Goal: Task Accomplishment & Management: Manage account settings

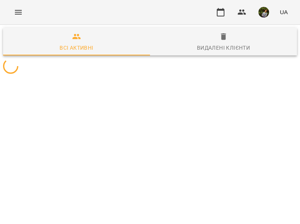
click at [19, 12] on icon "Menu" at bounding box center [18, 12] width 7 height 5
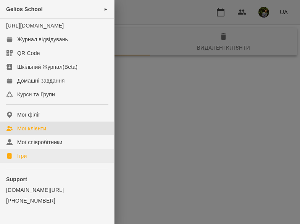
click at [37, 163] on link "Ігри" at bounding box center [57, 156] width 114 height 14
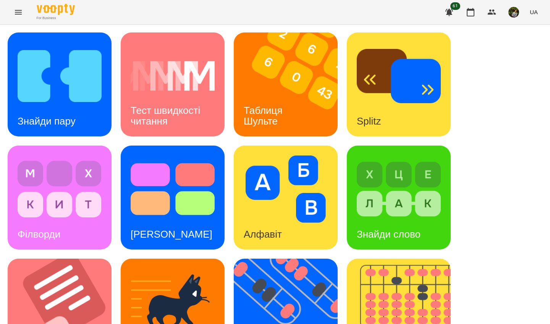
scroll to position [272, 0]
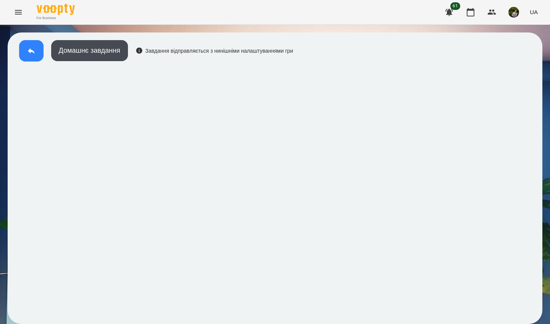
click at [29, 60] on button at bounding box center [31, 50] width 24 height 21
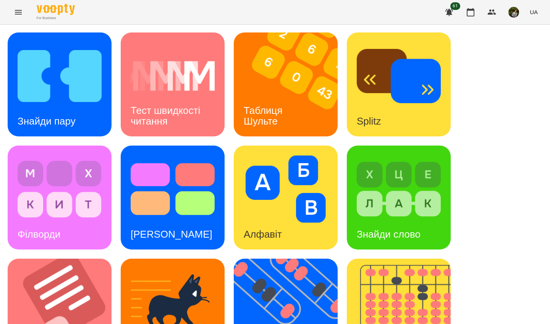
click at [280, 112] on h3 "Таблиця Шульте" at bounding box center [264, 116] width 42 height 22
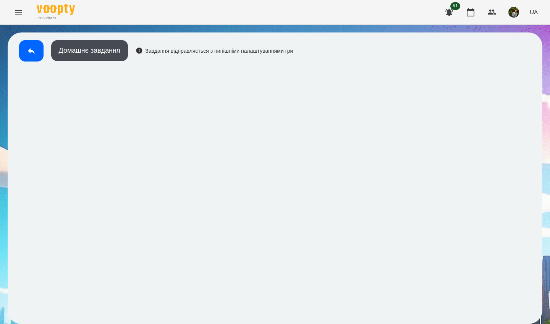
click at [24, 47] on button at bounding box center [31, 50] width 24 height 21
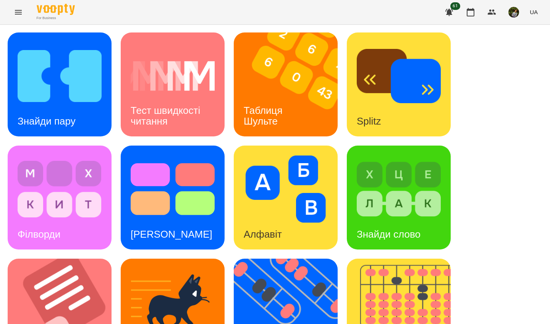
drag, startPoint x: 103, startPoint y: 89, endPoint x: 158, endPoint y: 118, distance: 62.0
click at [158, 118] on h3 "Тест швидкості читання" at bounding box center [167, 116] width 72 height 22
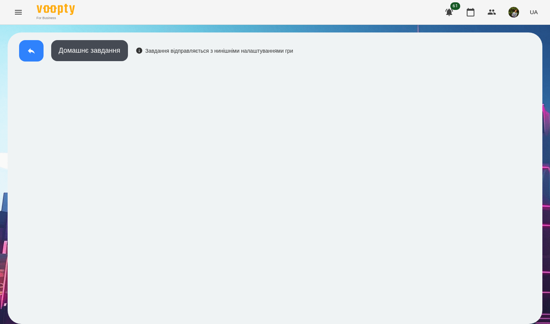
click at [31, 53] on icon at bounding box center [31, 50] width 9 height 9
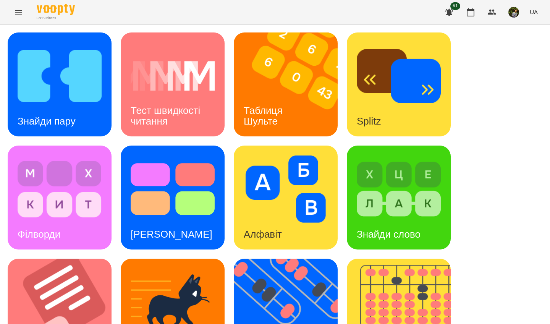
click at [73, 105] on img at bounding box center [60, 75] width 84 height 67
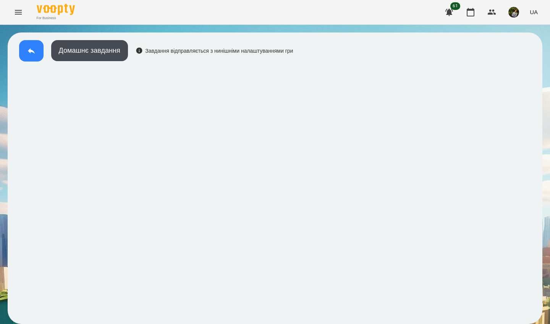
click at [27, 58] on button at bounding box center [31, 50] width 24 height 21
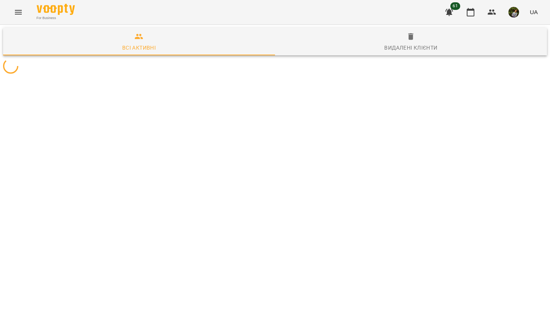
click at [19, 11] on icon "Menu" at bounding box center [18, 12] width 9 height 9
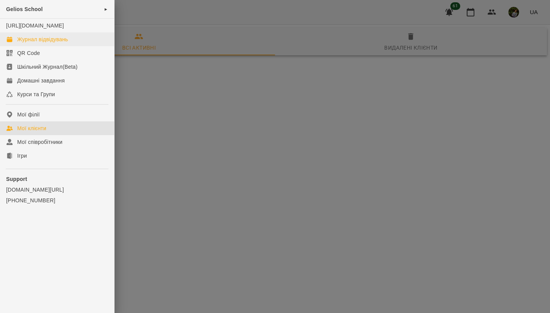
click at [55, 43] on div "Журнал відвідувань" at bounding box center [42, 39] width 51 height 8
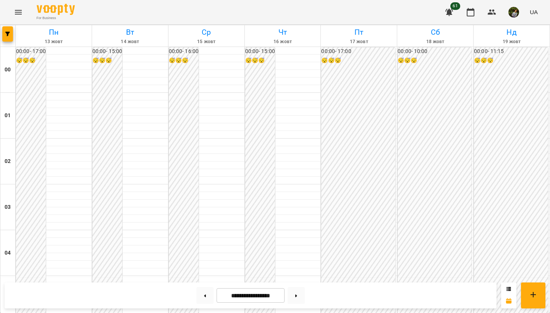
scroll to position [725, 0]
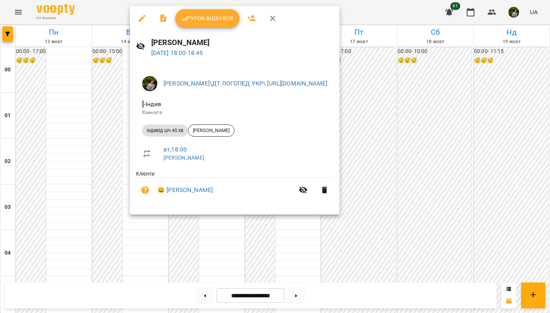
click at [119, 164] on div at bounding box center [275, 156] width 550 height 313
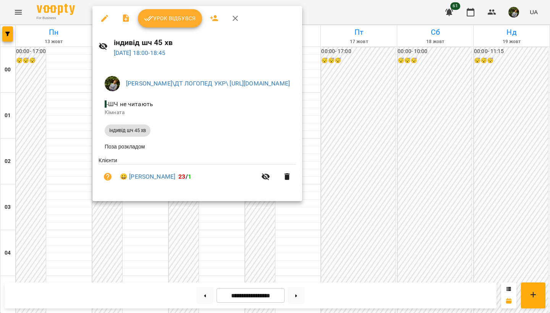
click at [182, 13] on button "Урок відбувся" at bounding box center [170, 18] width 64 height 18
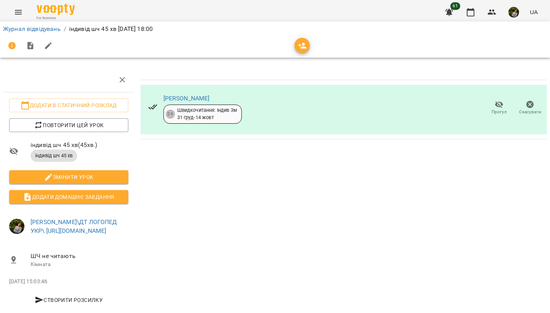
click at [21, 9] on icon "Menu" at bounding box center [18, 12] width 9 height 9
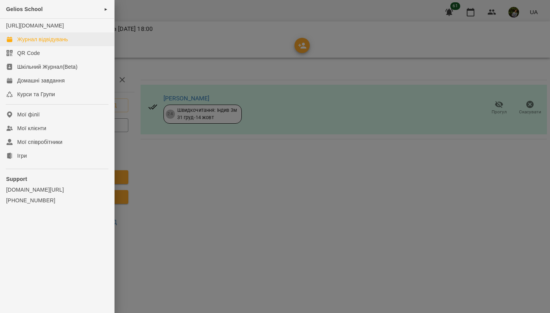
click at [32, 43] on div "Журнал відвідувань" at bounding box center [42, 39] width 51 height 8
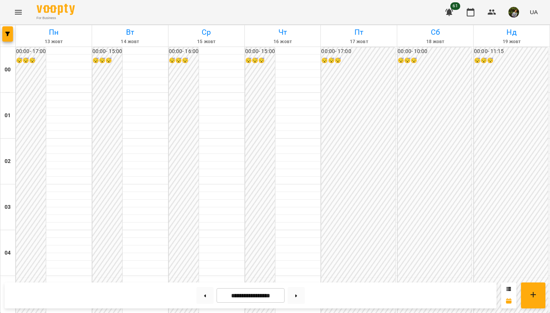
scroll to position [724, 0]
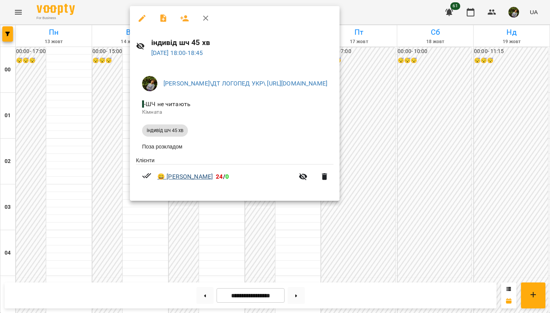
click at [189, 179] on link "😀 Заган Марія" at bounding box center [184, 176] width 55 height 9
